Goal: Find specific page/section: Find specific page/section

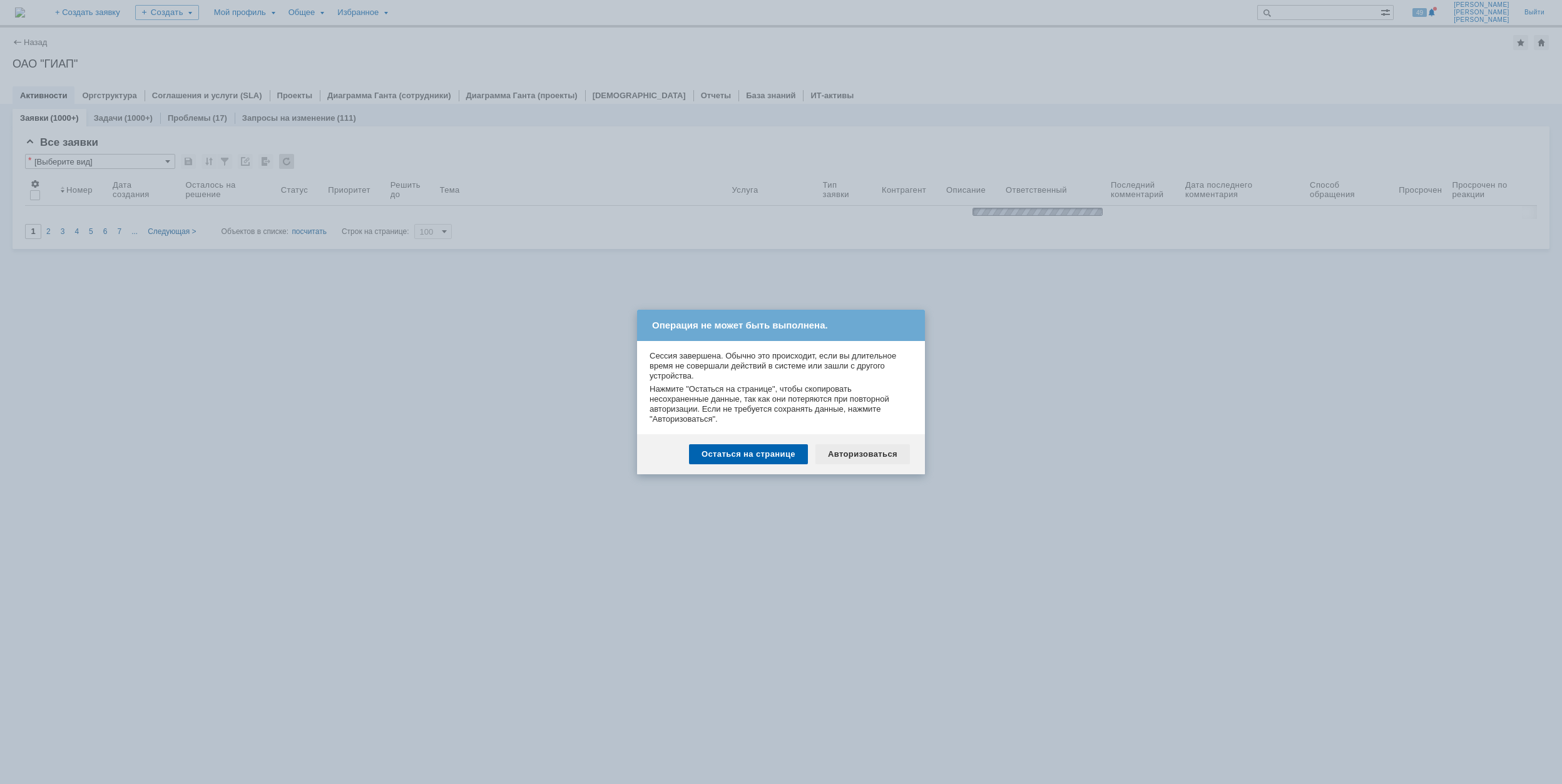
click at [870, 454] on div "Авторизоваться" at bounding box center [862, 454] width 94 height 20
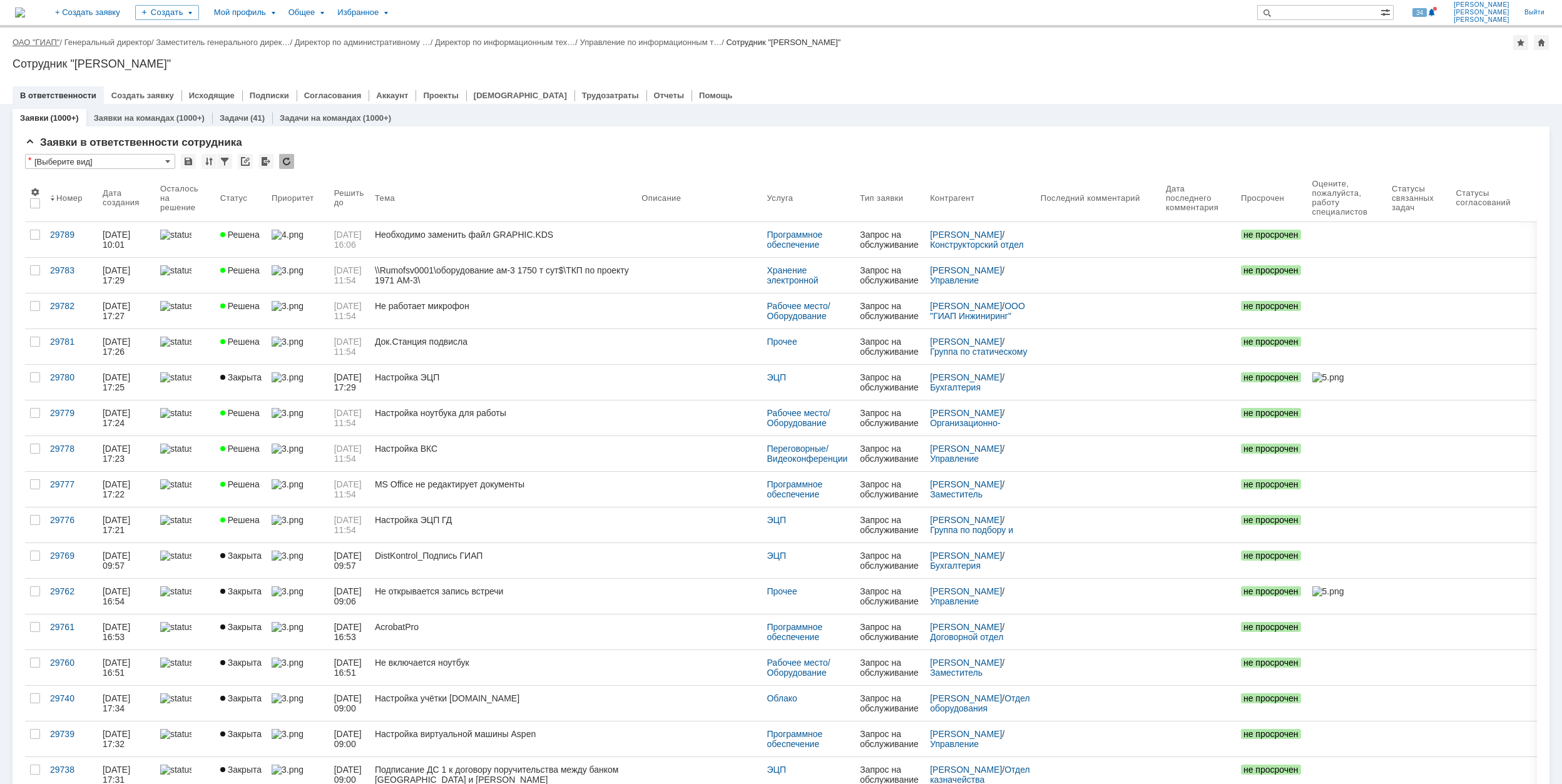
click at [42, 38] on link "ОАО "ГИАП"" at bounding box center [36, 42] width 47 height 9
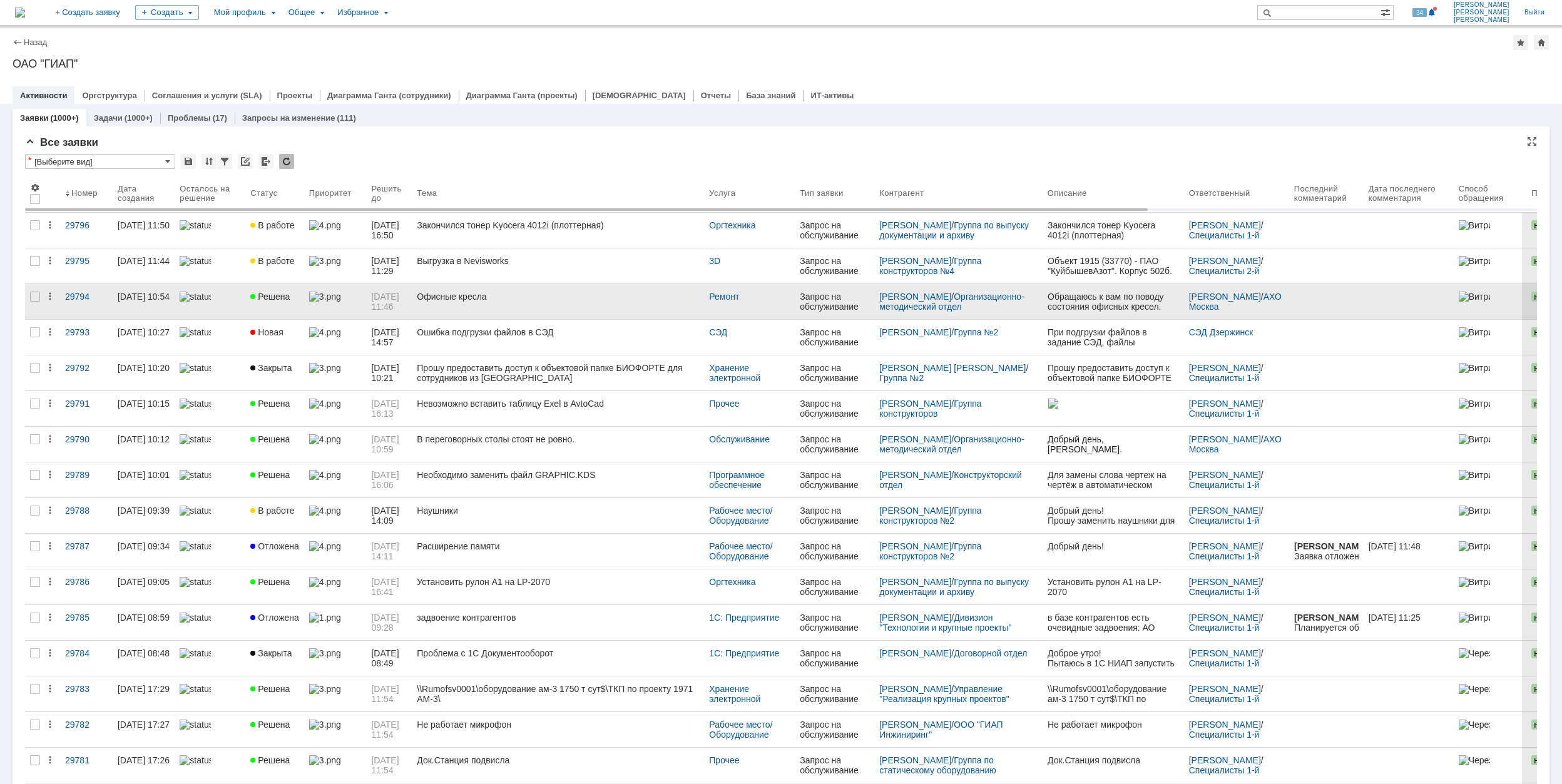
click at [589, 298] on div "Офисные кресла" at bounding box center [557, 296] width 282 height 10
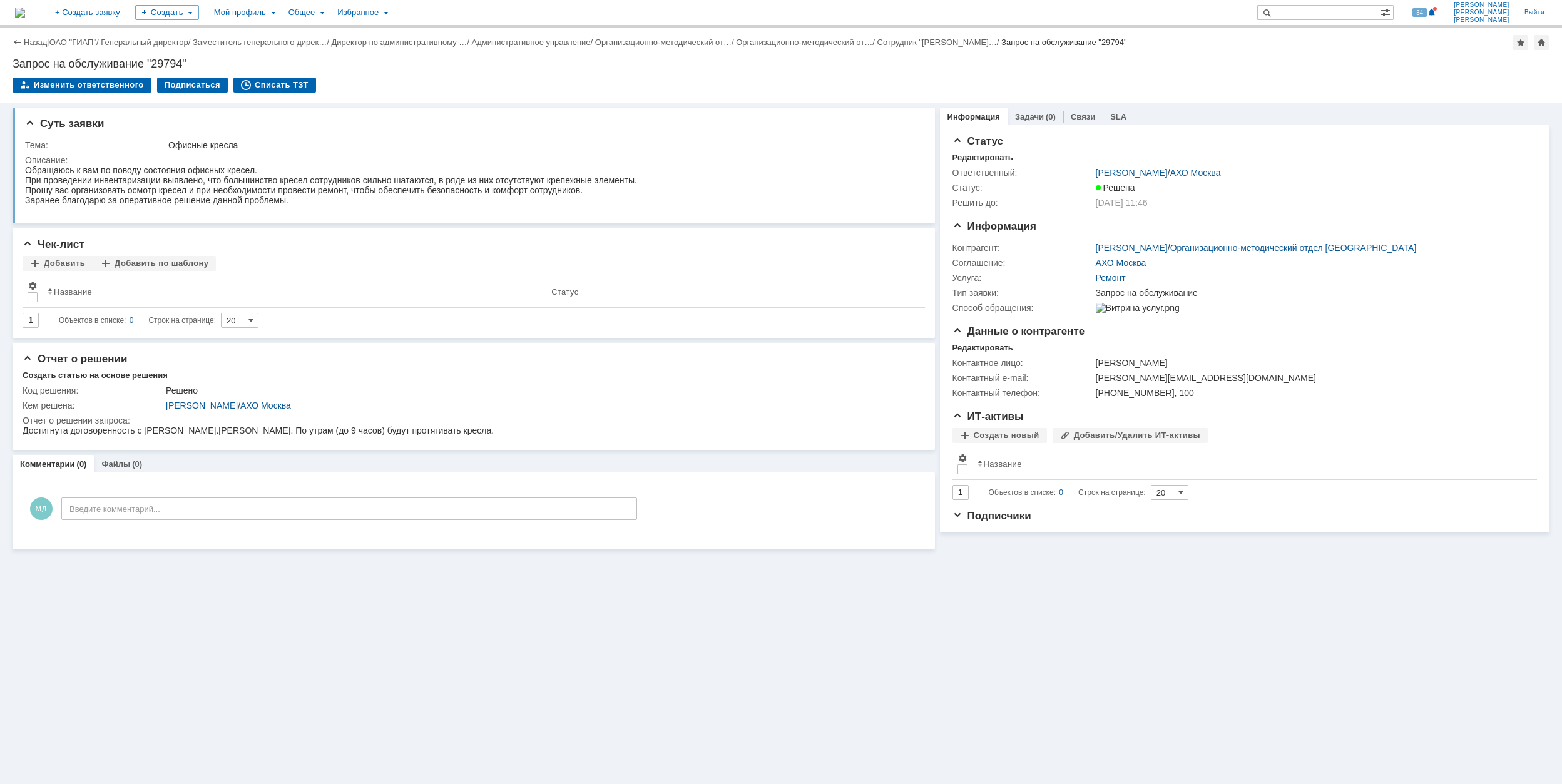
click at [85, 38] on link "ОАО "ГИАП"" at bounding box center [73, 42] width 47 height 9
